Goal: Find specific page/section: Find specific page/section

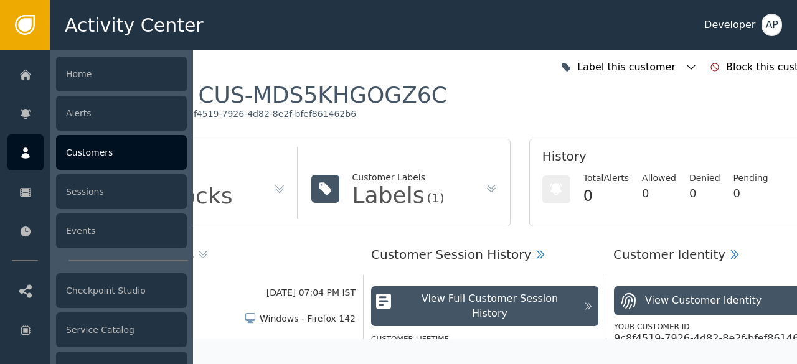
click at [73, 152] on div "Customers" at bounding box center [121, 152] width 131 height 35
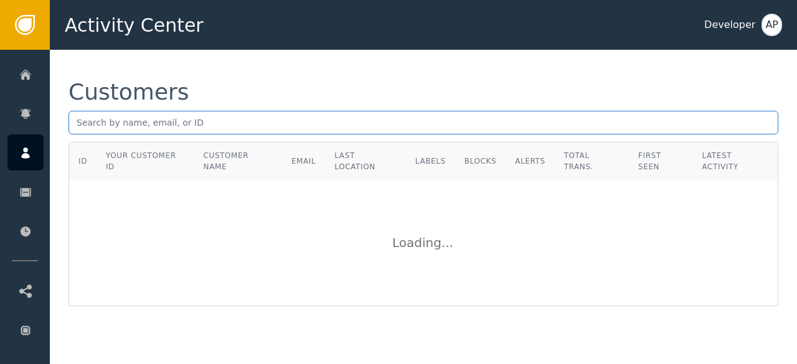
click at [77, 128] on input "text" at bounding box center [422, 123] width 709 height 24
paste input "[PERSON_NAME][EMAIL_ADDRESS][DOMAIN_NAME]"
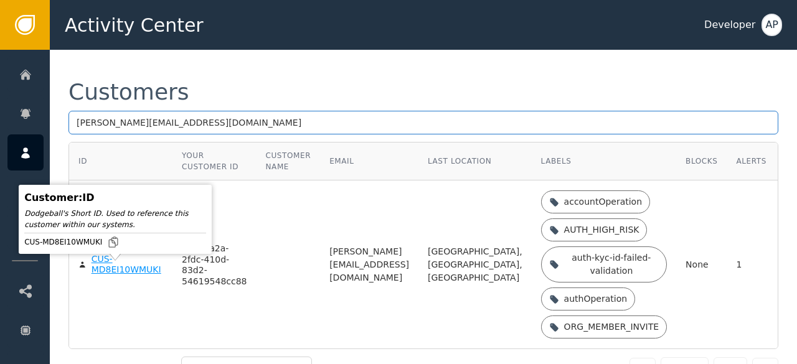
type input "[PERSON_NAME][EMAIL_ADDRESS][DOMAIN_NAME]"
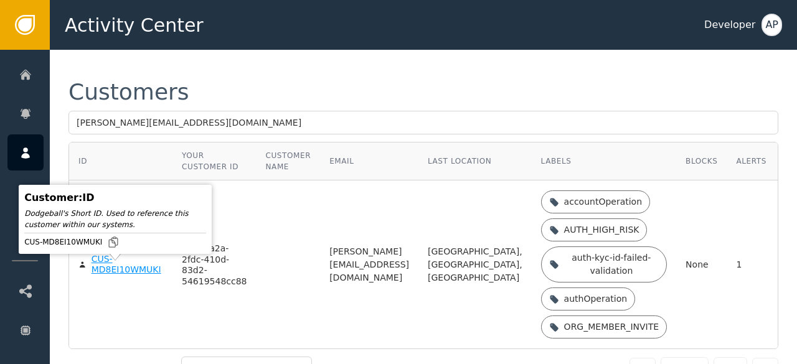
click at [107, 276] on div "CUS-MD8EI10WMUKI" at bounding box center [127, 265] width 72 height 22
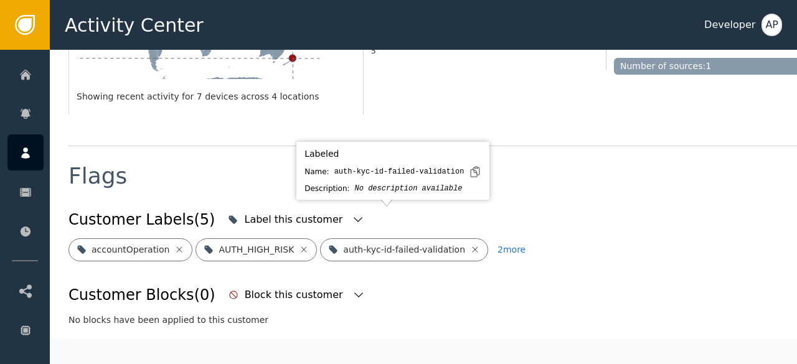
scroll to position [398, 0]
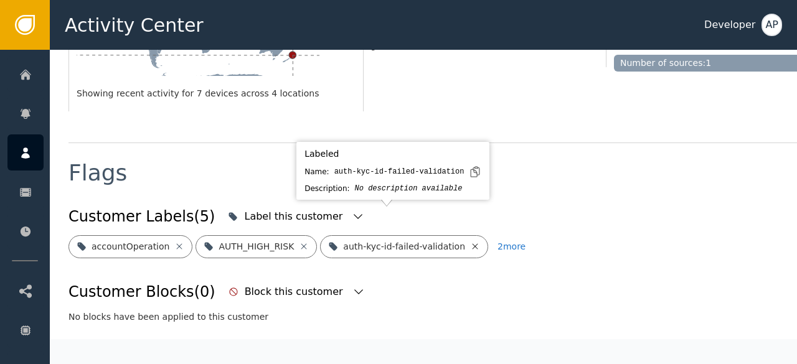
click at [470, 241] on icon at bounding box center [475, 246] width 10 height 10
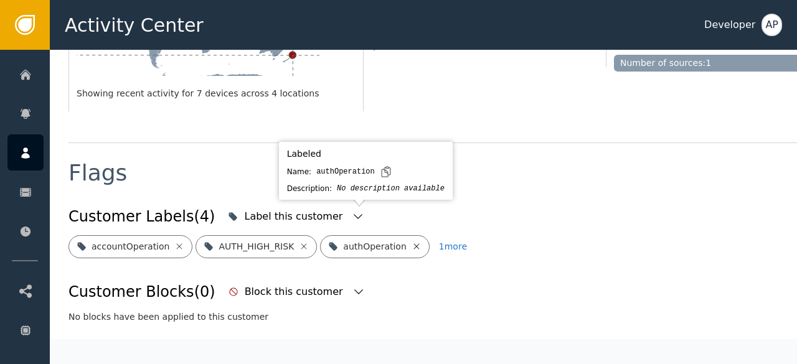
click at [413, 243] on icon at bounding box center [416, 246] width 6 height 6
click at [445, 243] on icon at bounding box center [448, 246] width 6 height 6
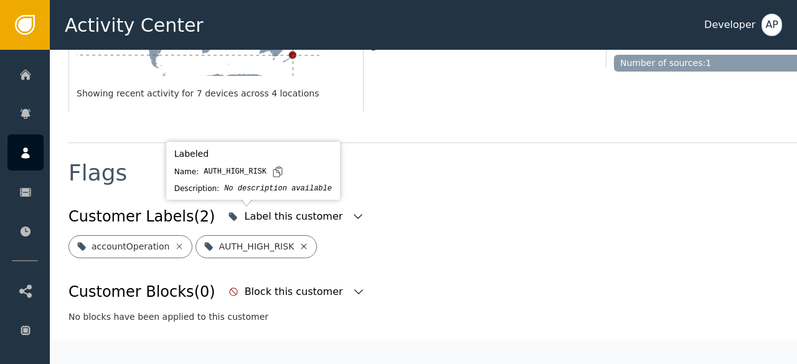
click at [299, 241] on icon at bounding box center [304, 246] width 10 height 10
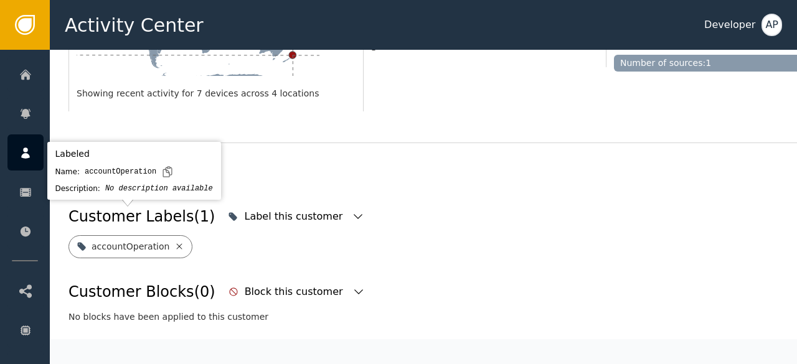
click at [174, 241] on icon at bounding box center [179, 246] width 10 height 10
